Goal: Check status: Check status

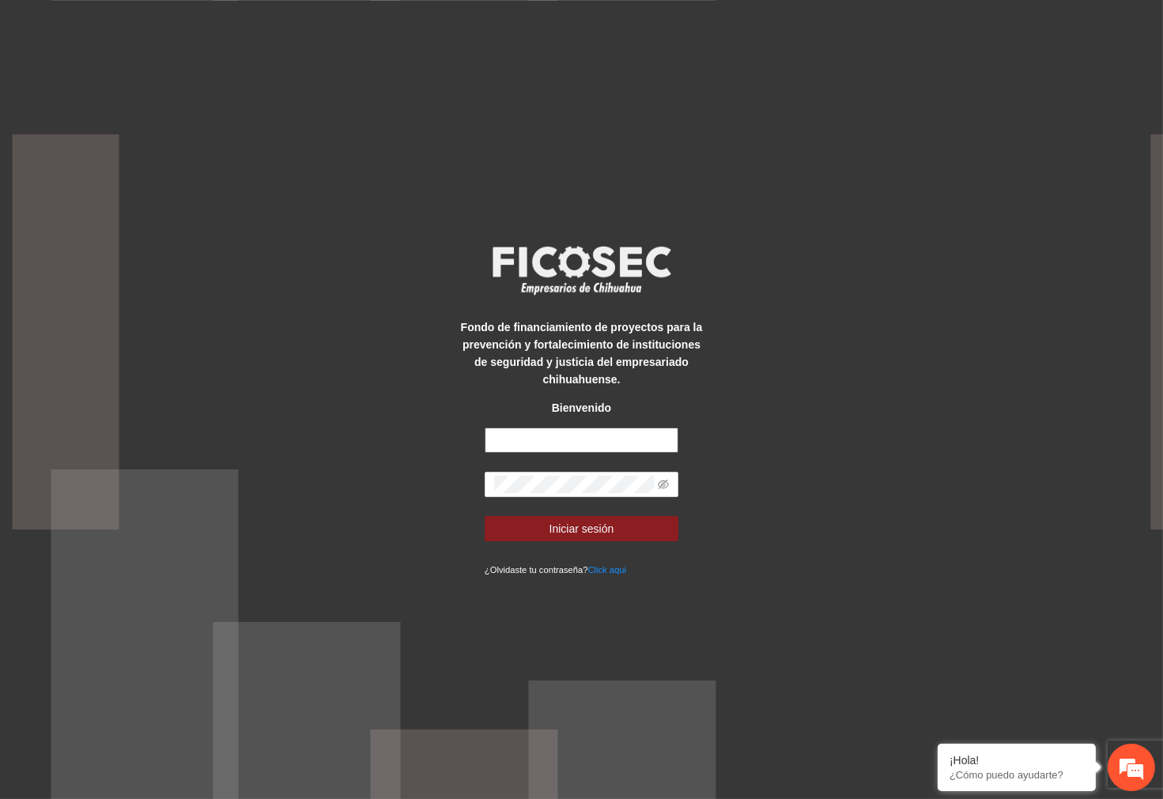
click at [621, 436] on input "text" at bounding box center [581, 440] width 194 height 25
type input "**********"
click at [858, 477] on div "**********" at bounding box center [581, 399] width 1163 height 799
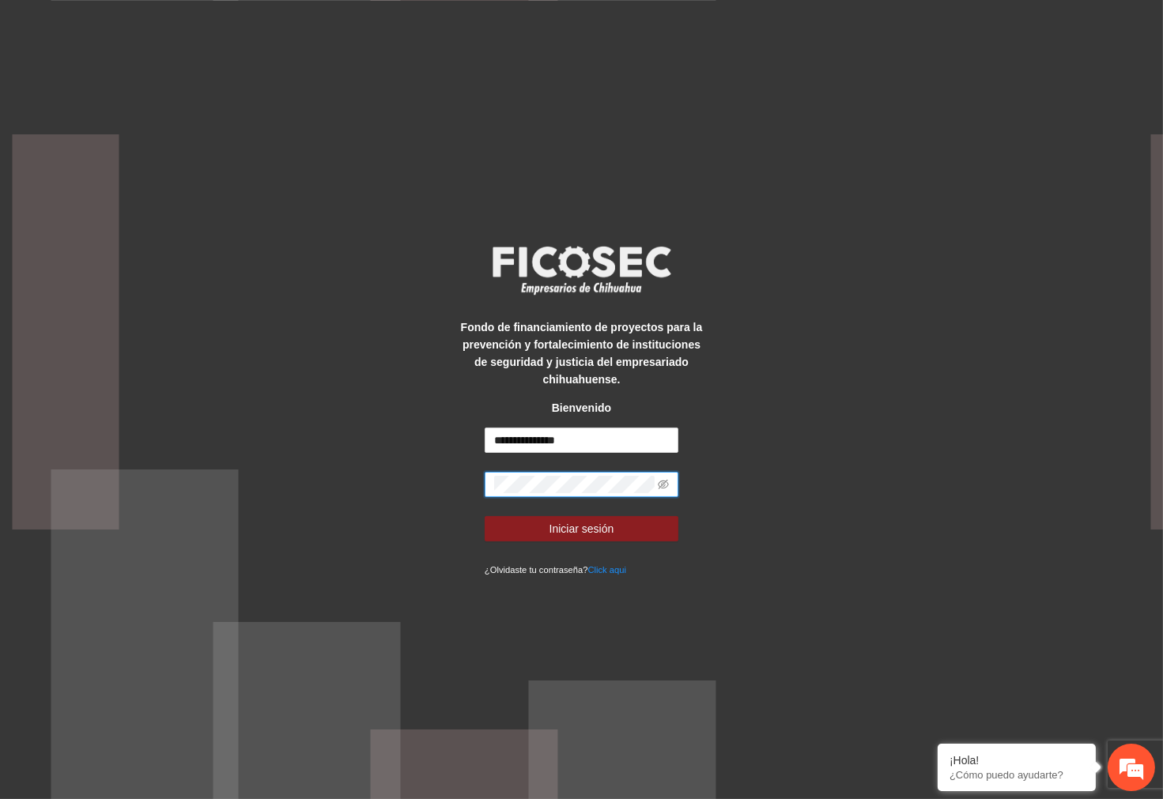
click at [215, 510] on div "**********" at bounding box center [581, 399] width 1163 height 799
click at [579, 526] on span "Iniciar sesión" at bounding box center [581, 528] width 65 height 17
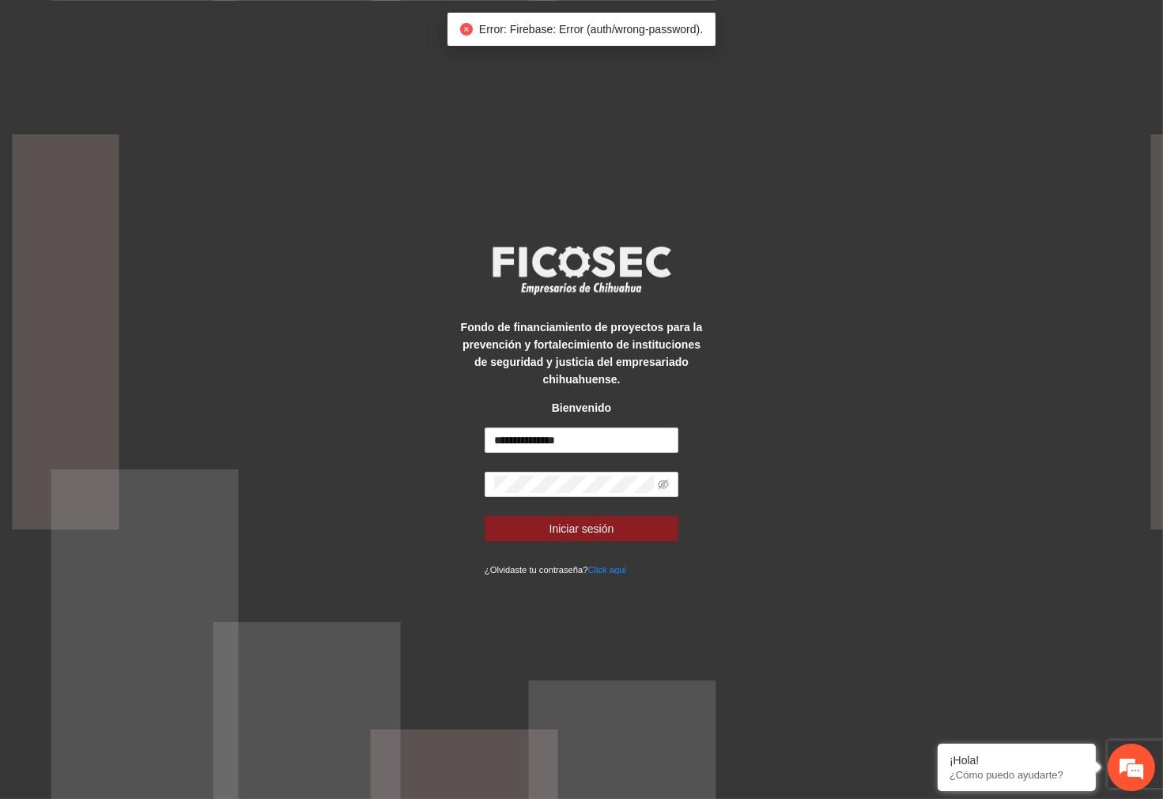
click at [582, 473] on span at bounding box center [581, 484] width 194 height 25
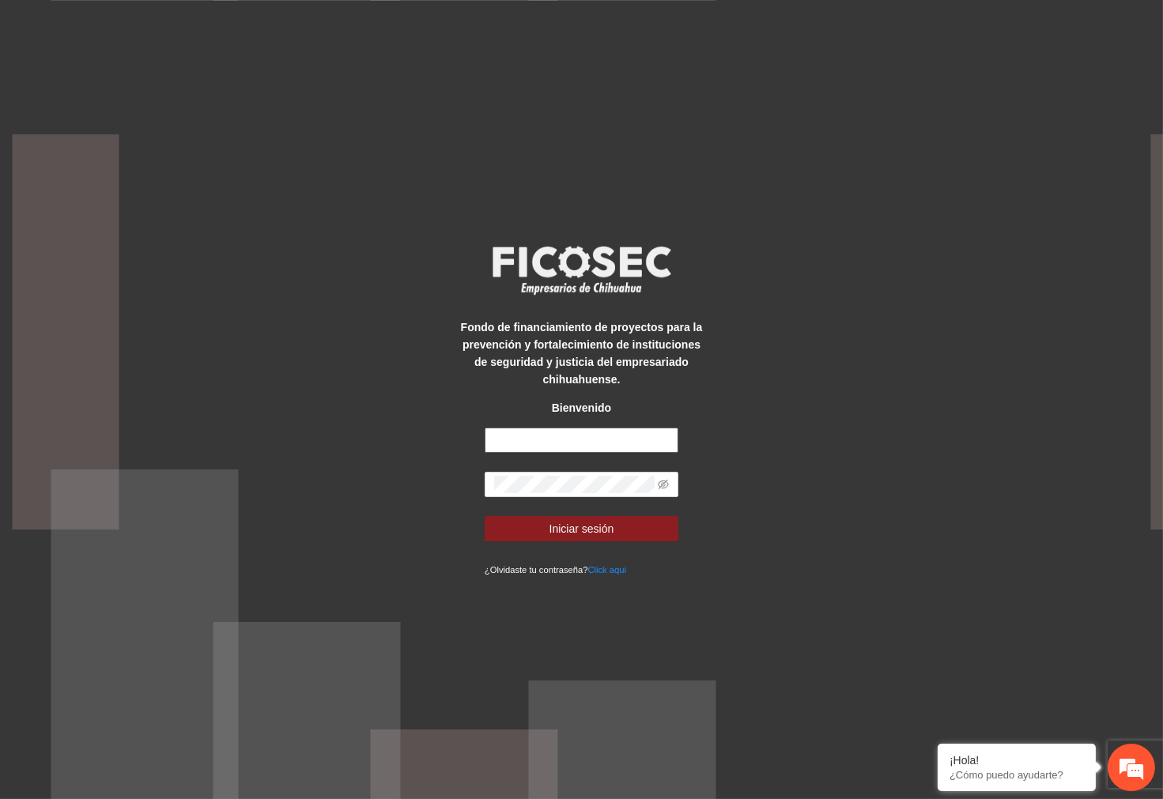
click at [572, 443] on input "text" at bounding box center [581, 440] width 194 height 25
type input "**********"
click at [587, 523] on span "Iniciar sesión" at bounding box center [581, 528] width 65 height 17
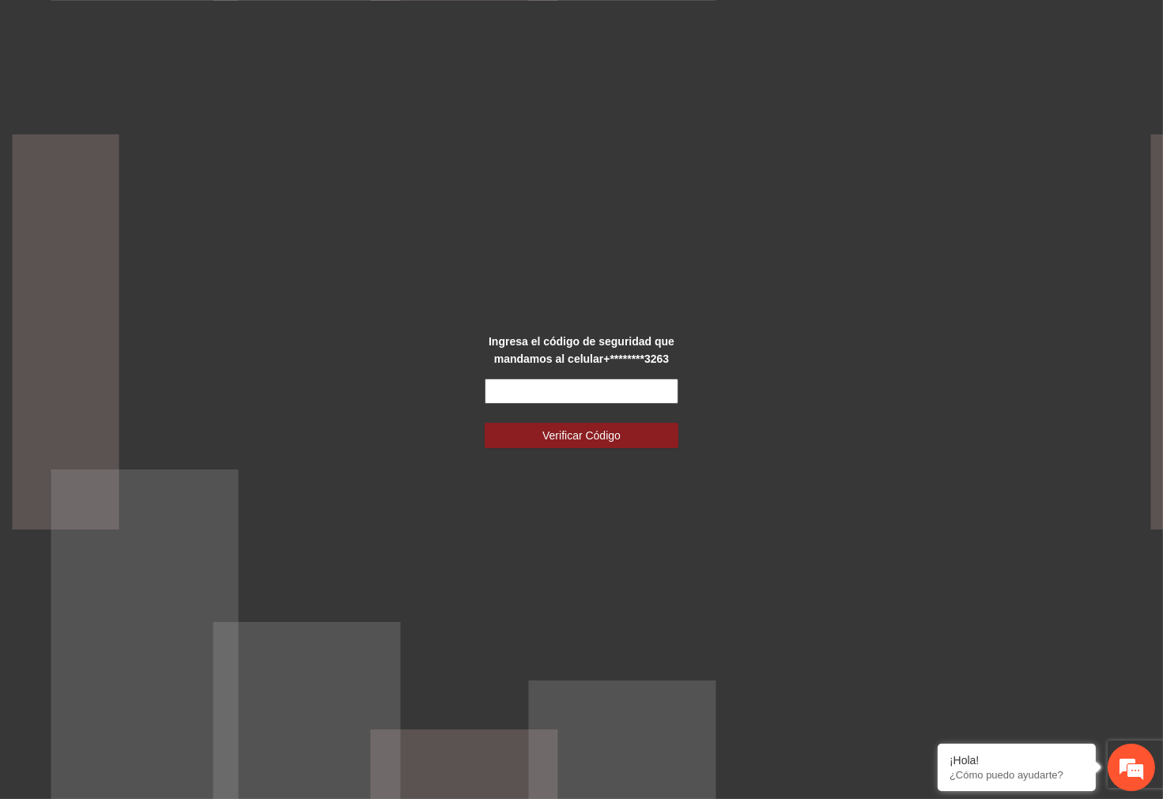
click at [625, 395] on input "text" at bounding box center [581, 391] width 194 height 25
type input "******"
click at [528, 435] on button "Verificar Código" at bounding box center [581, 435] width 194 height 25
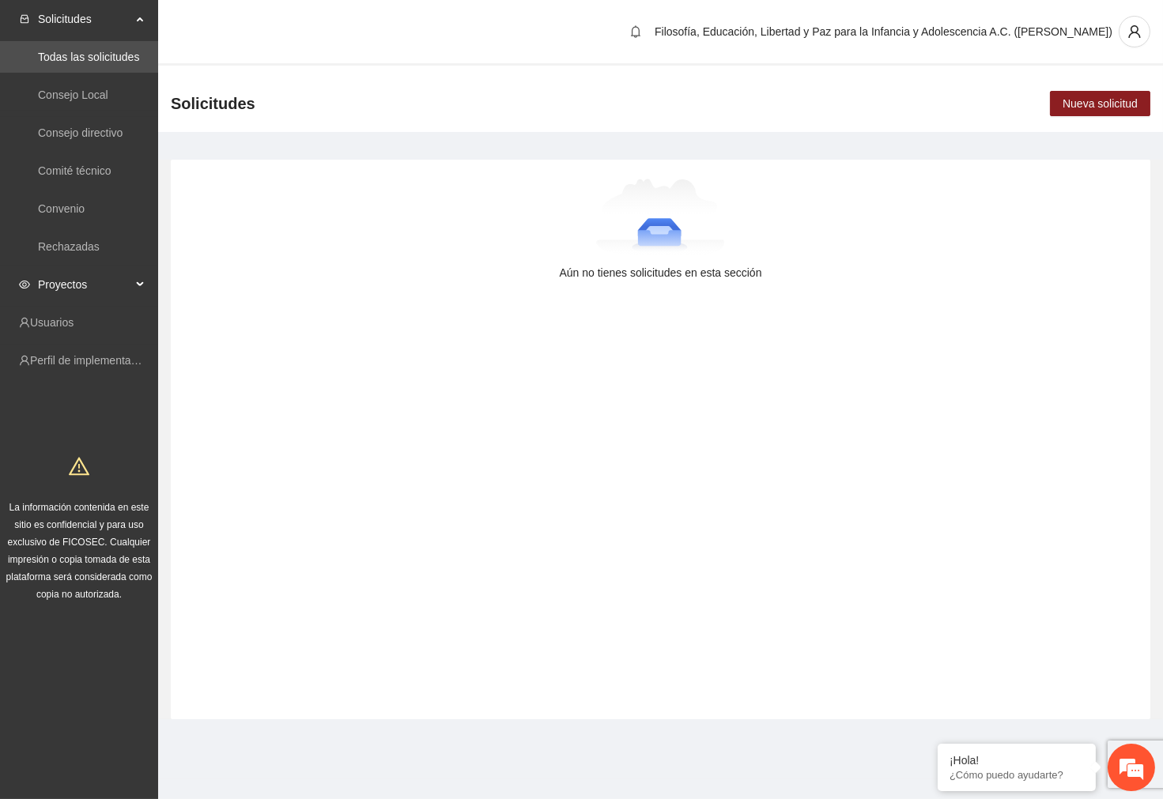
click at [82, 282] on span "Proyectos" at bounding box center [84, 285] width 93 height 32
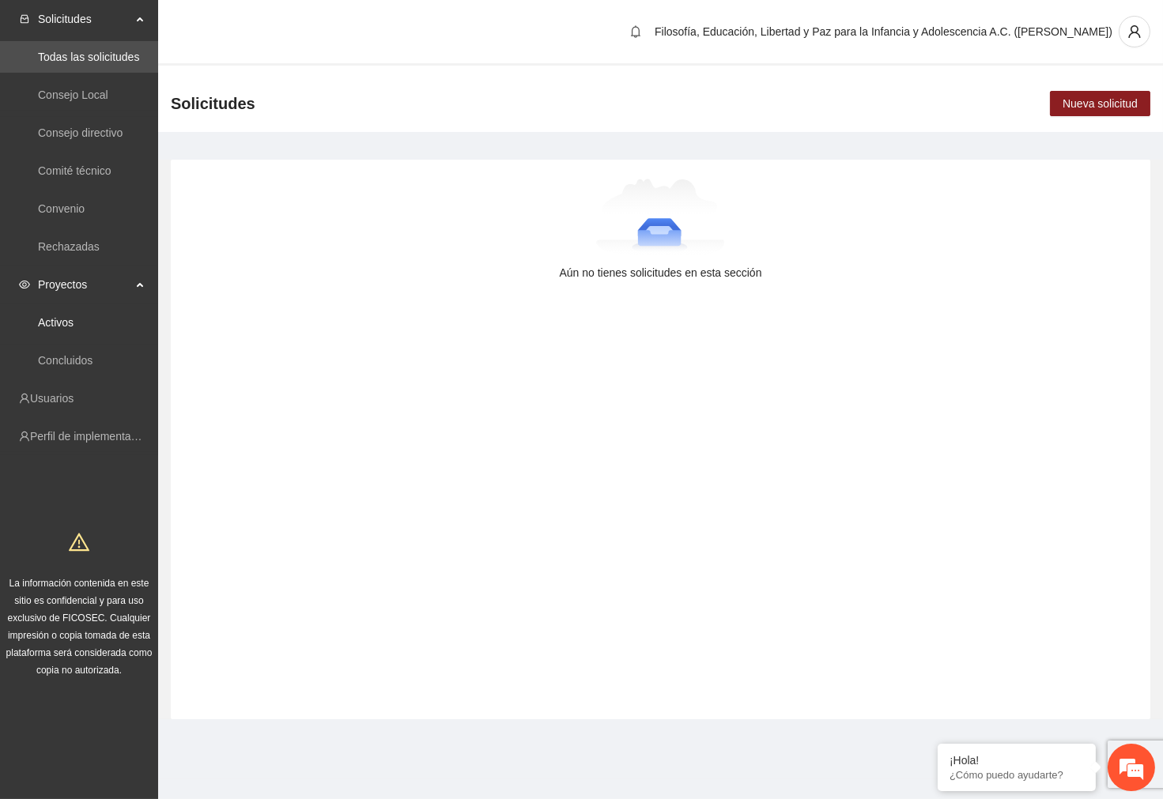
click at [74, 328] on link "Activos" at bounding box center [56, 322] width 36 height 13
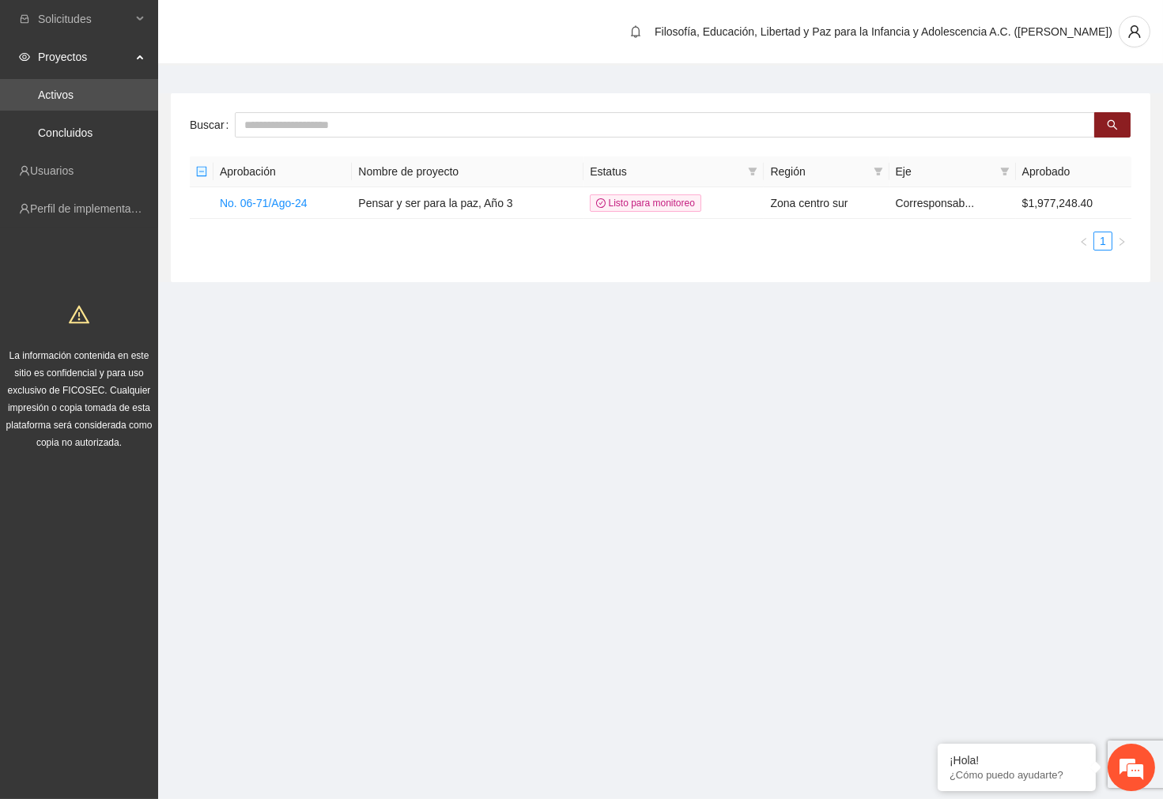
click at [92, 130] on link "Concluidos" at bounding box center [65, 132] width 55 height 13
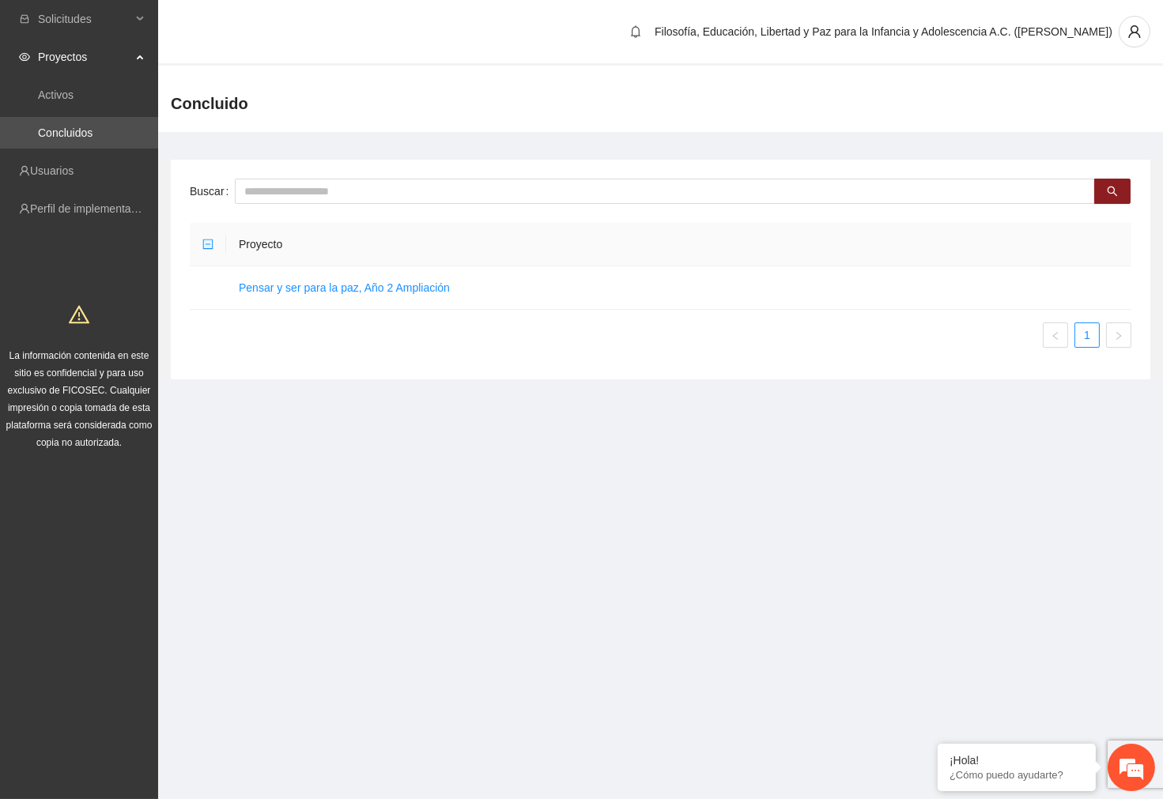
click at [113, 52] on span "Proyectos" at bounding box center [84, 57] width 93 height 32
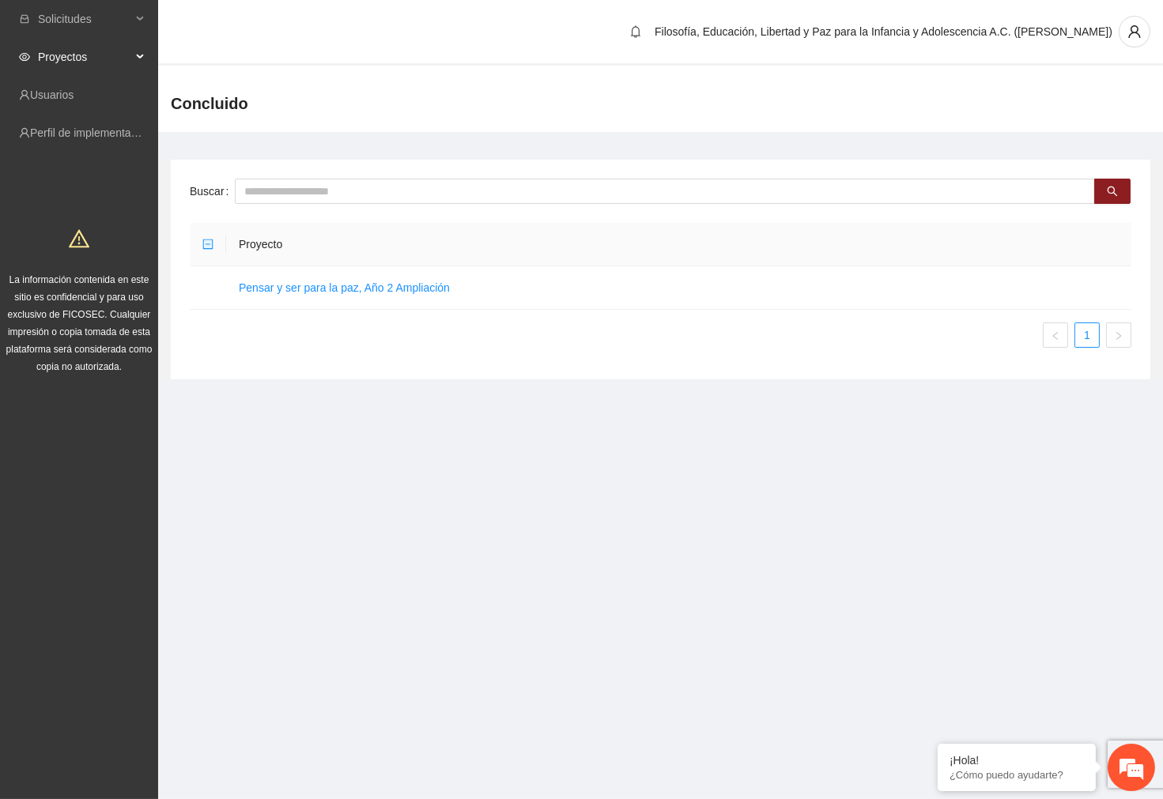
click at [85, 54] on span "Proyectos" at bounding box center [84, 57] width 93 height 32
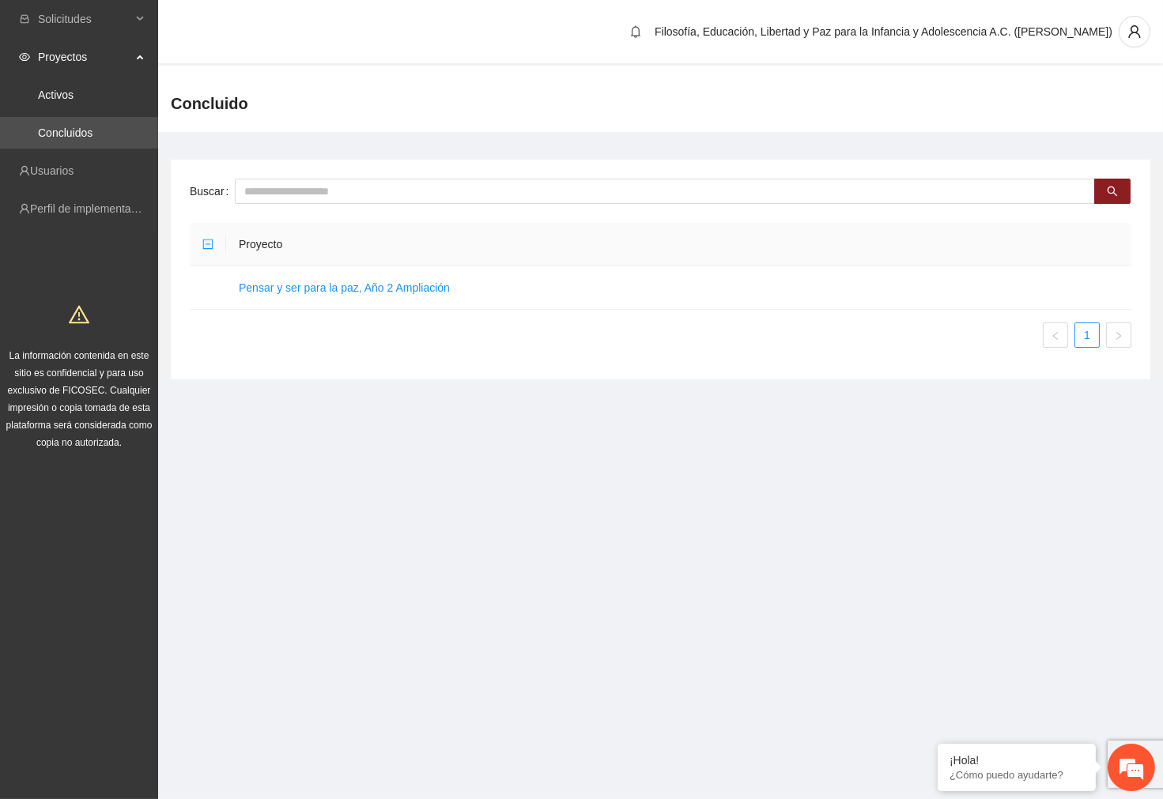
click at [74, 95] on link "Activos" at bounding box center [56, 95] width 36 height 13
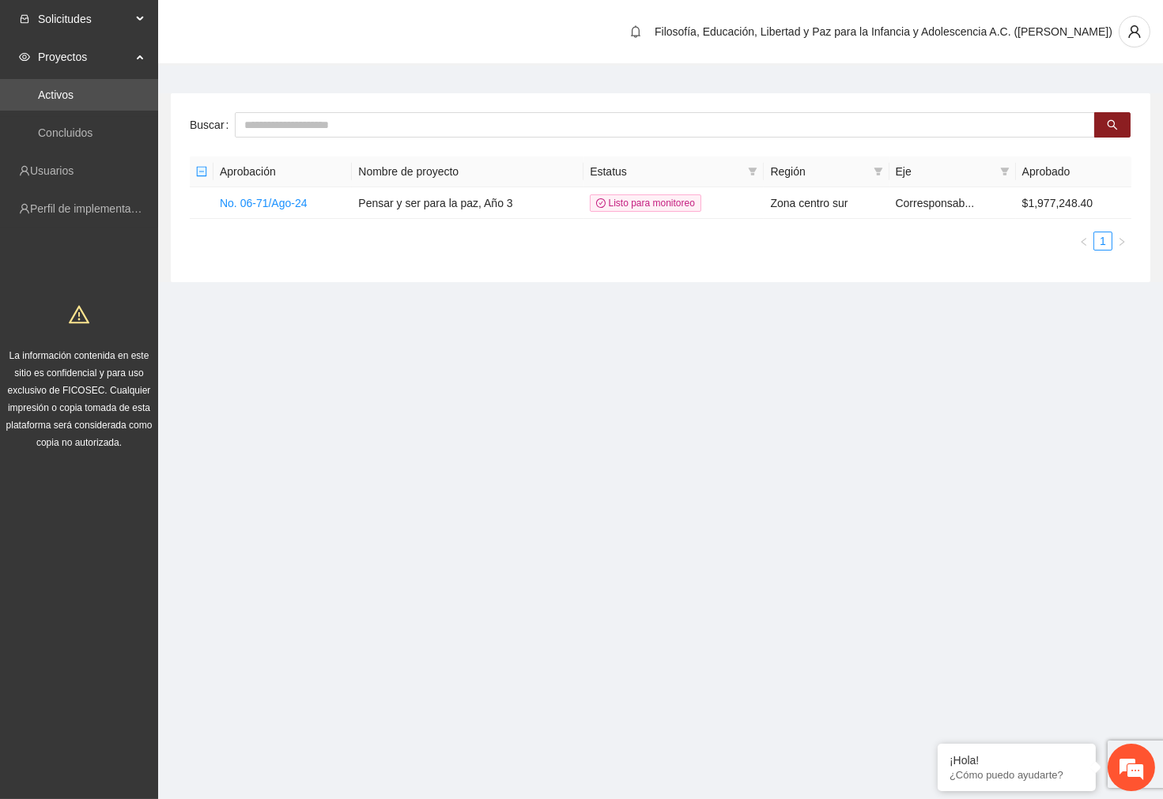
click at [81, 21] on span "Solicitudes" at bounding box center [84, 19] width 93 height 32
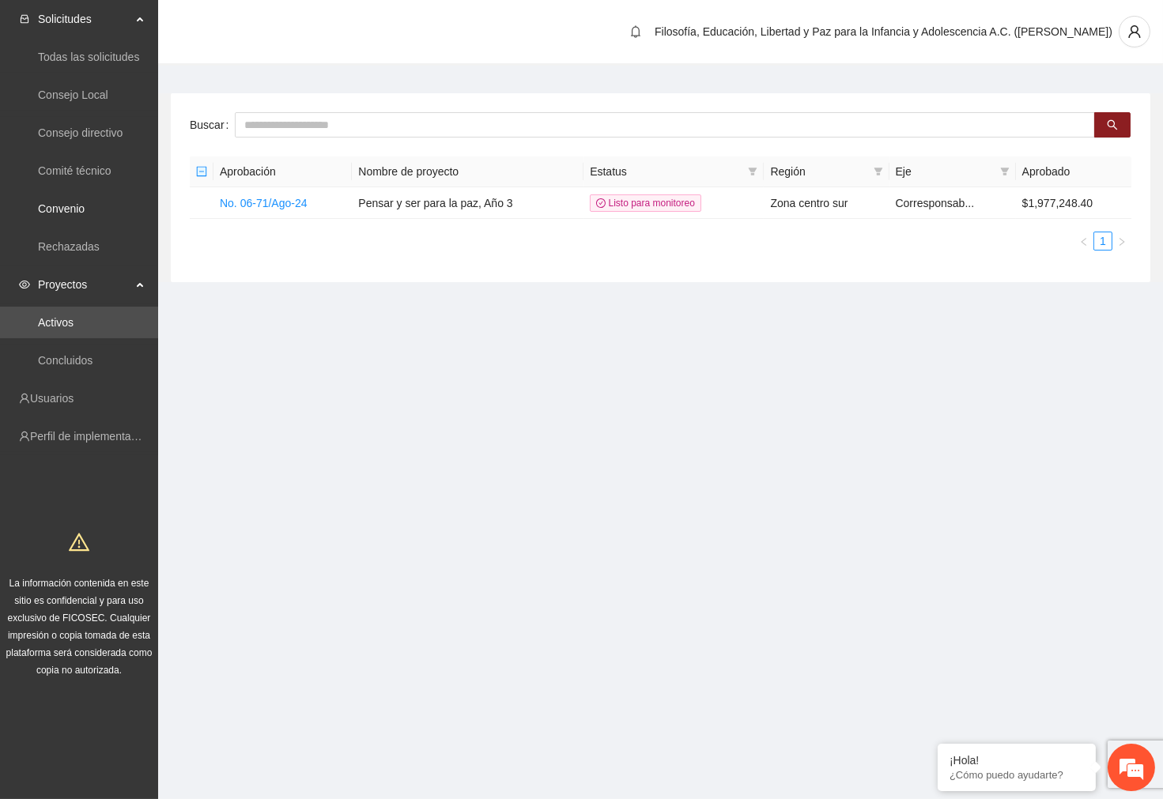
click at [85, 202] on link "Convenio" at bounding box center [61, 208] width 47 height 13
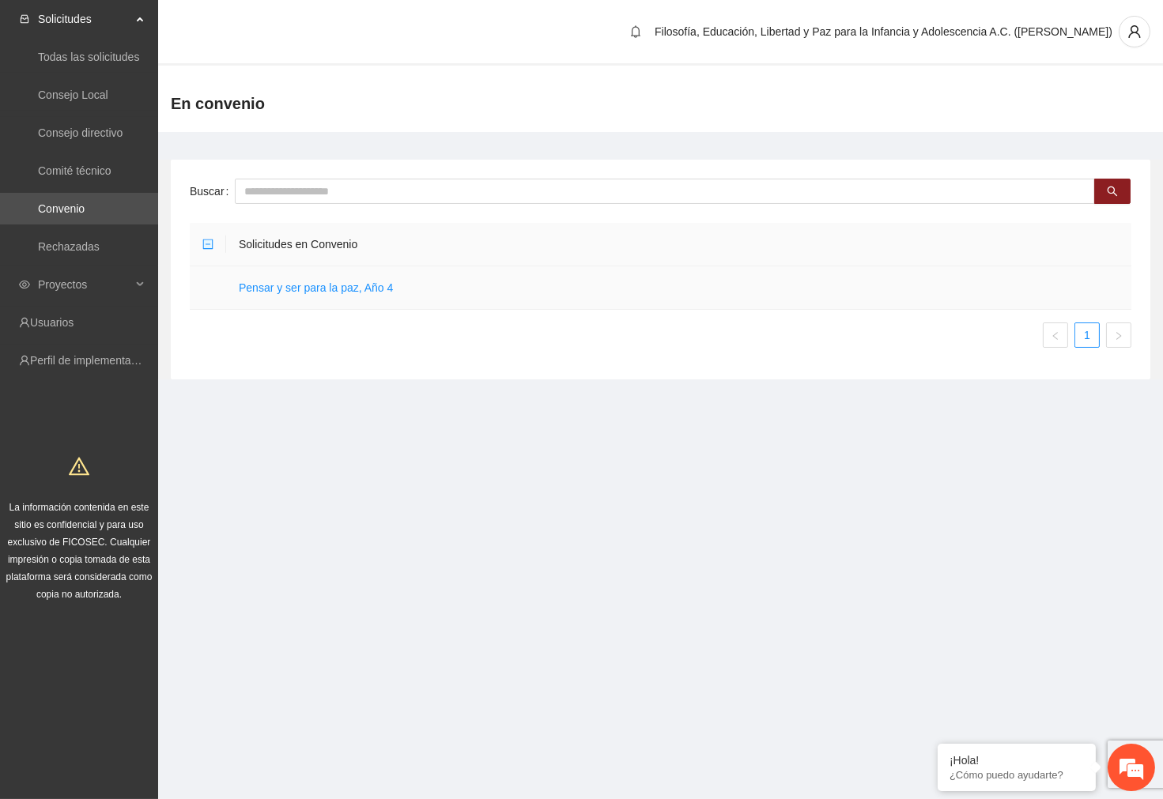
click at [378, 286] on link "Pensar y ser para la paz, Año 4" at bounding box center [316, 287] width 154 height 13
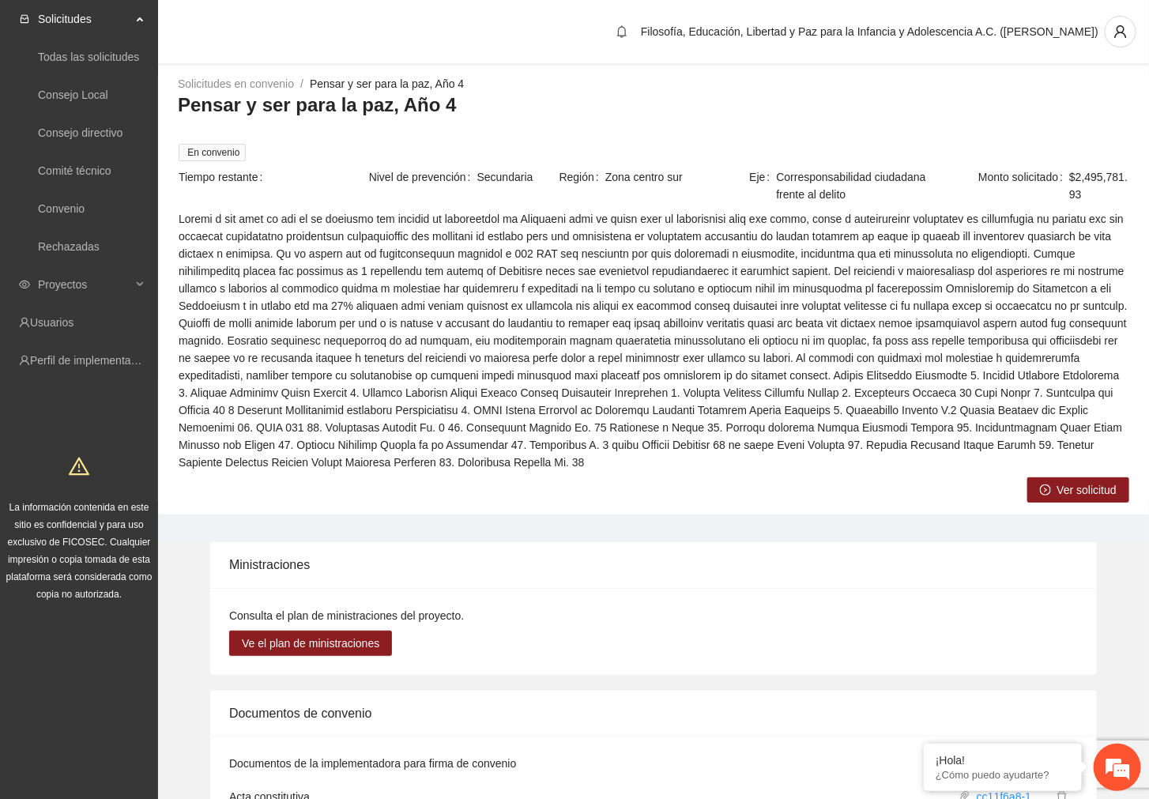
click at [1067, 488] on span "Ver solicitud" at bounding box center [1086, 489] width 59 height 17
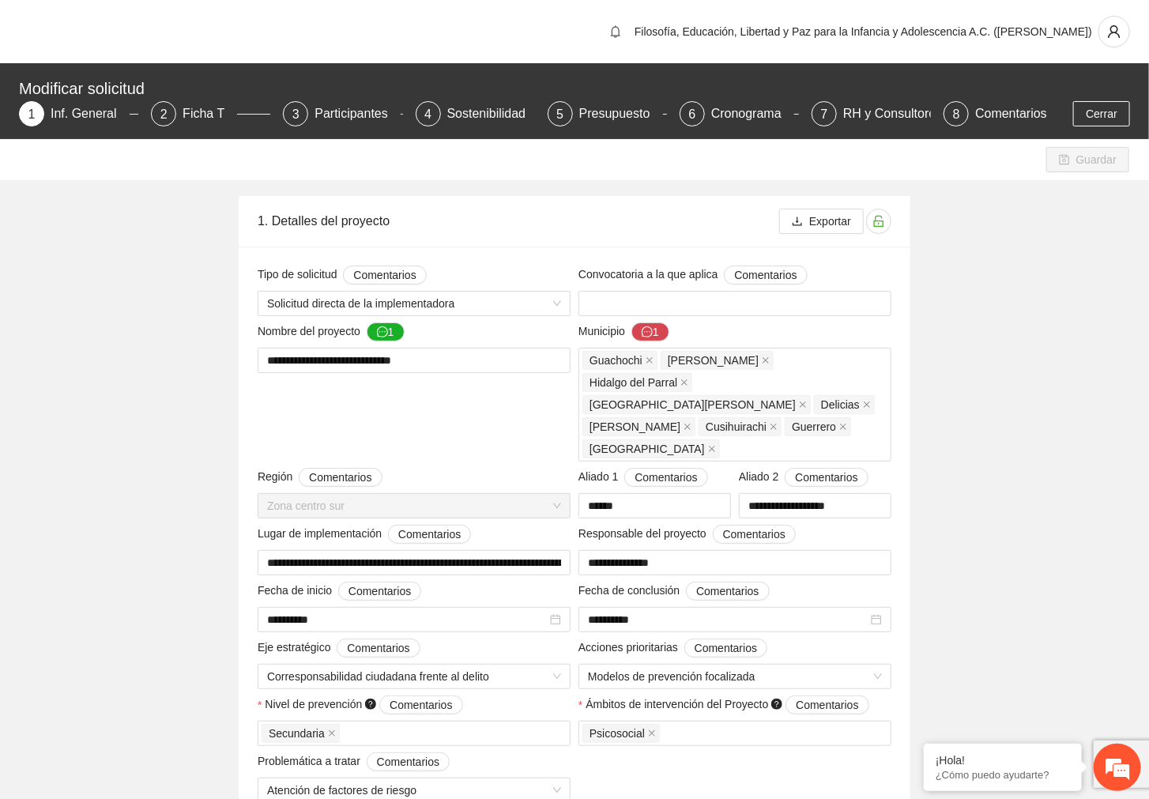
click at [625, 111] on div "Presupuesto" at bounding box center [621, 113] width 84 height 25
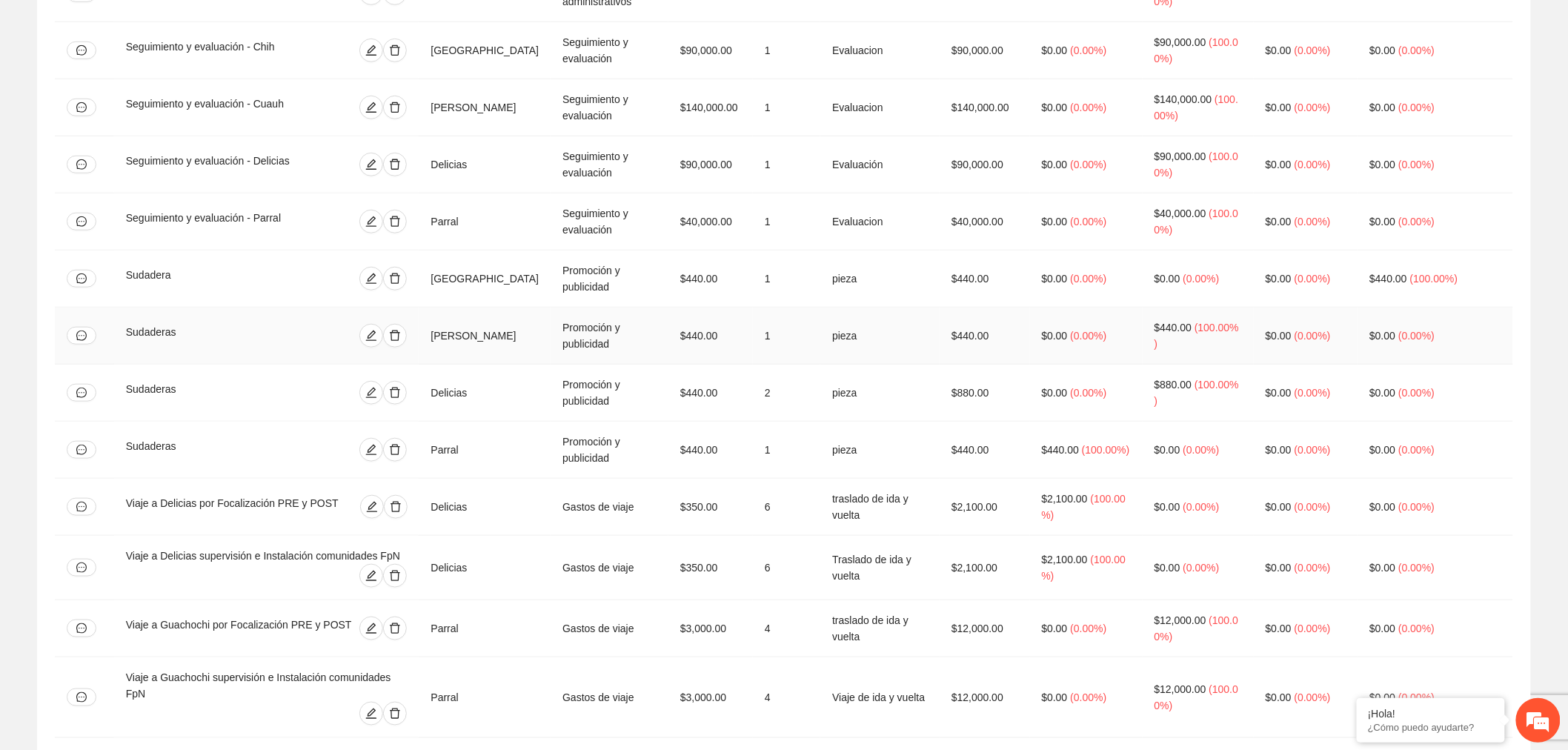
scroll to position [5184, 0]
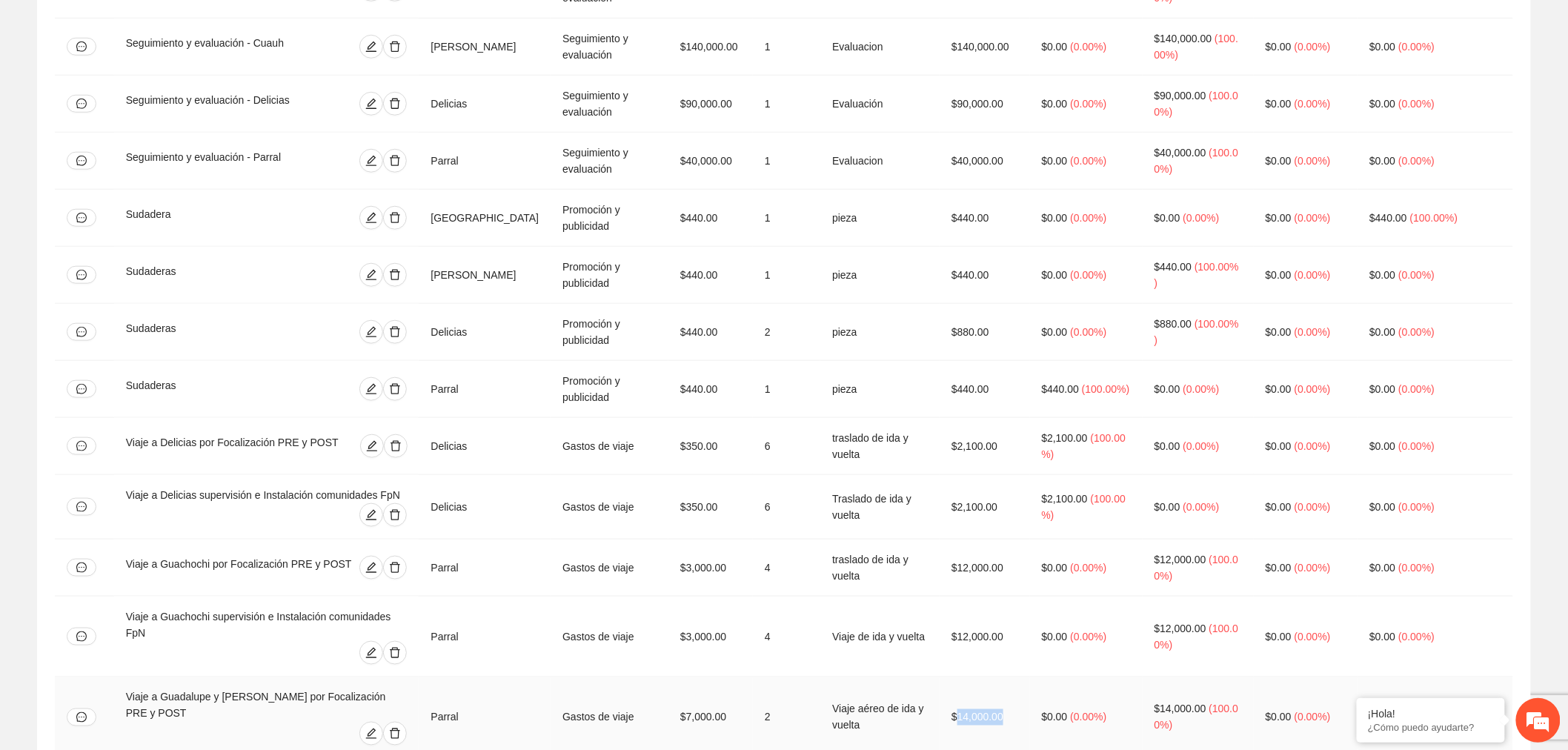
drag, startPoint x: 988, startPoint y: 419, endPoint x: 1044, endPoint y: 423, distance: 56.1
click at [1031, 677] on td "$14,000.00" at bounding box center [985, 717] width 90 height 81
drag, startPoint x: 1041, startPoint y: 472, endPoint x: 982, endPoint y: 474, distance: 59.0
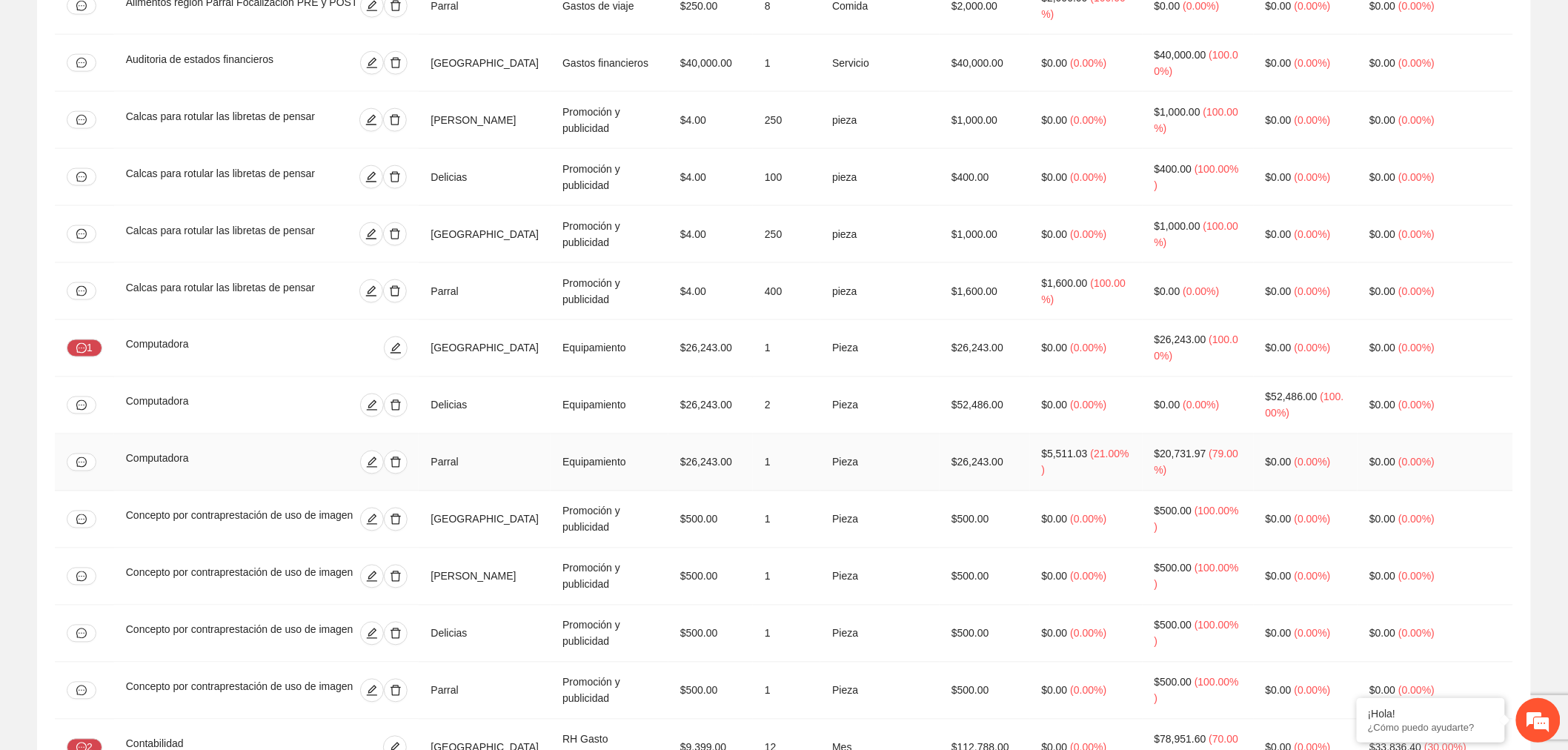
scroll to position [517, 0]
